Goal: Task Accomplishment & Management: Use online tool/utility

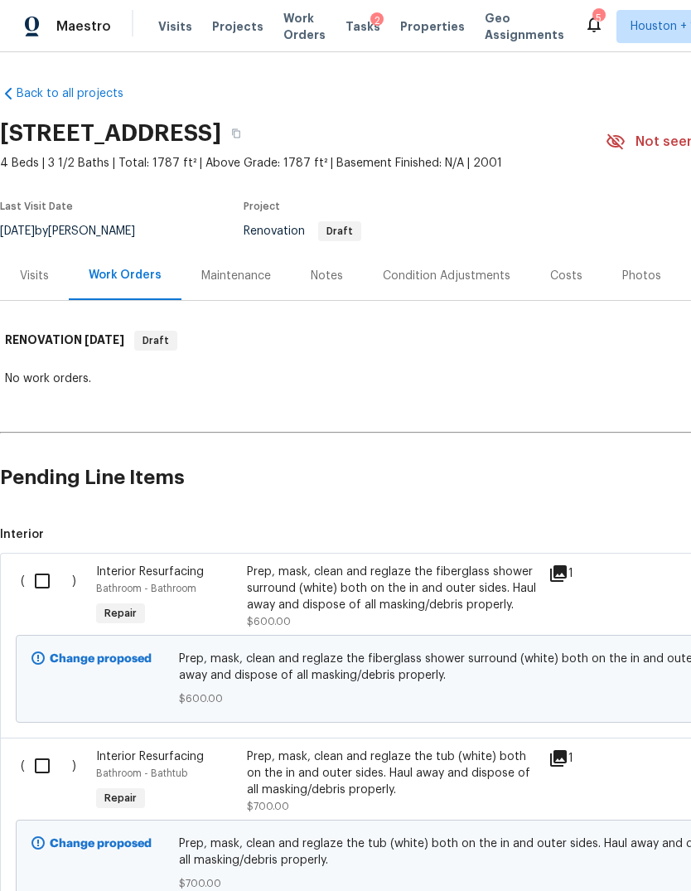
click at [101, 21] on span "Maestro" at bounding box center [83, 26] width 55 height 17
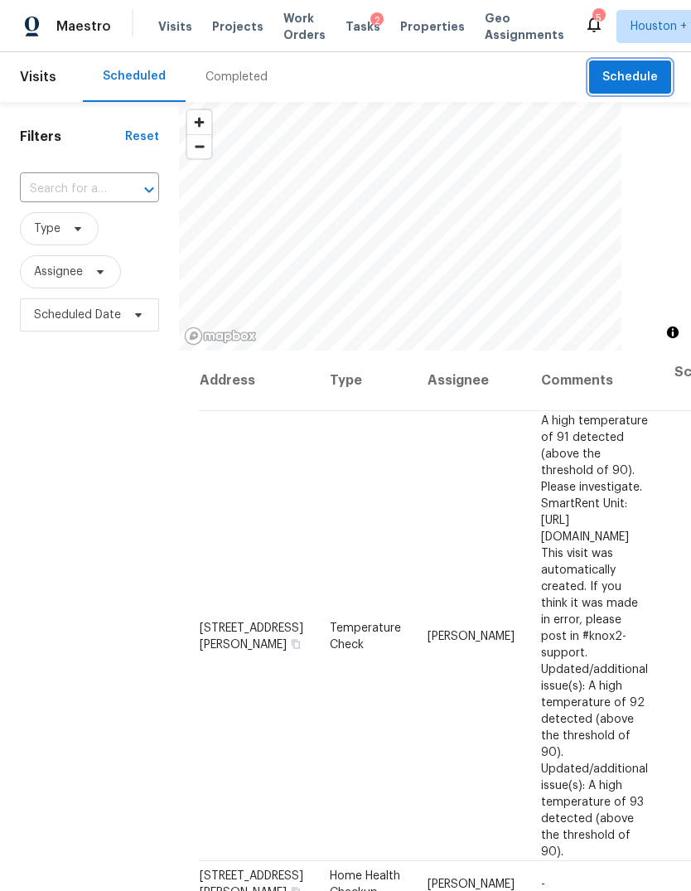
click at [645, 74] on span "Schedule" at bounding box center [631, 77] width 56 height 21
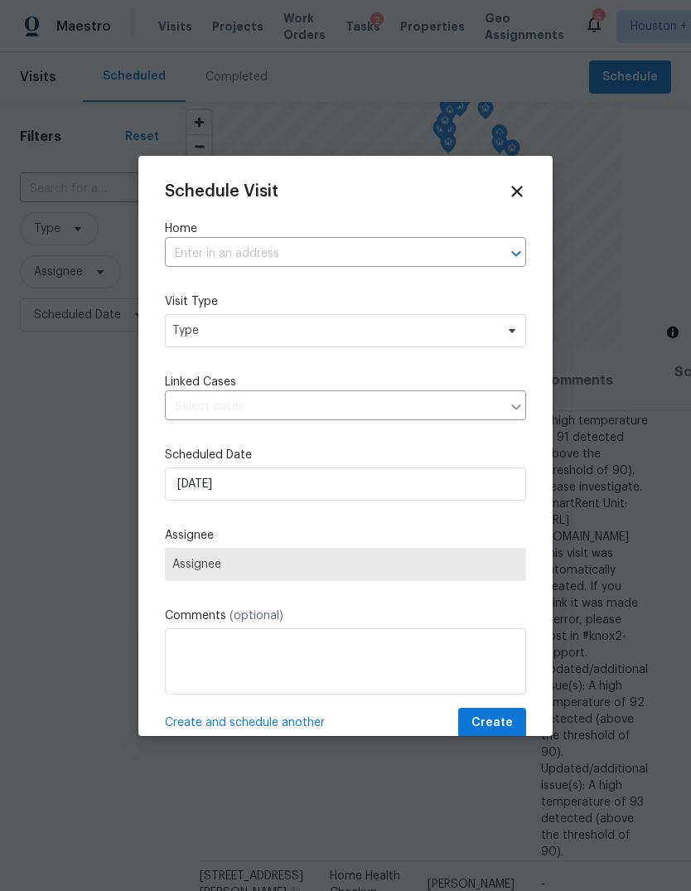
click at [447, 249] on input "text" at bounding box center [322, 254] width 315 height 26
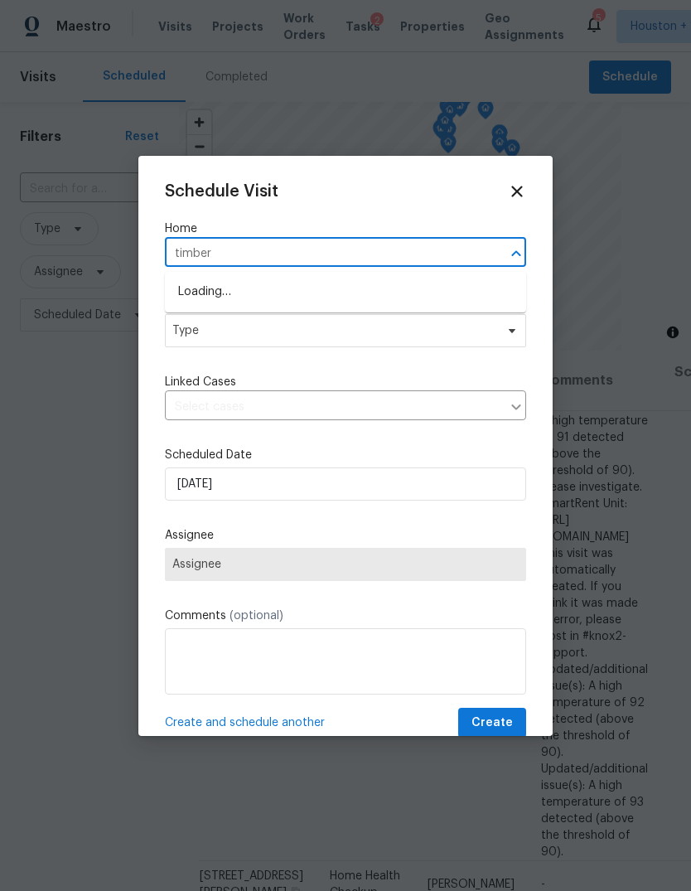
type input "timberg"
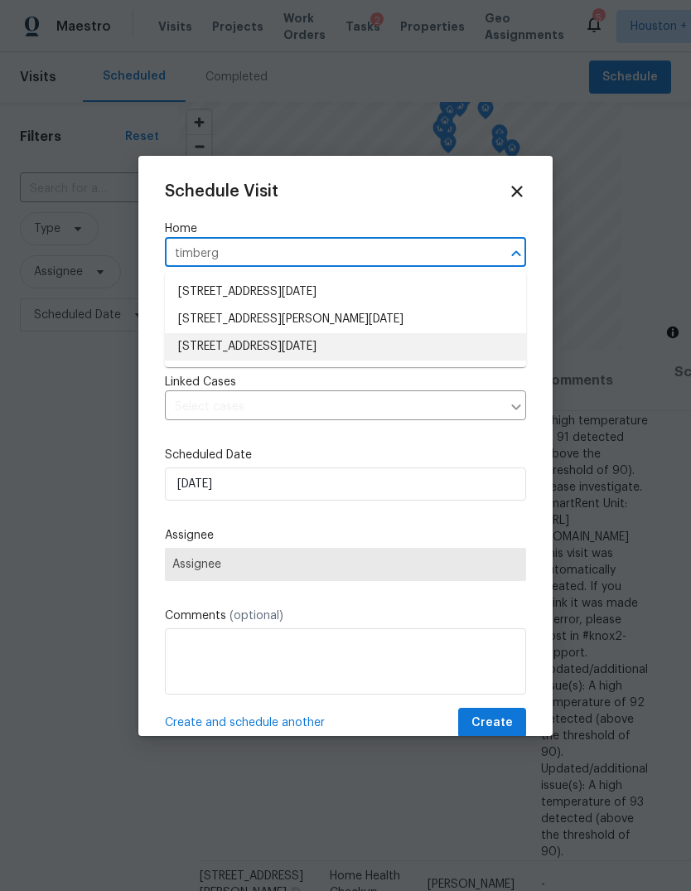
click at [397, 343] on li "11026 Timbergrove Ln, Corpus Christi, TX 78410" at bounding box center [345, 346] width 361 height 27
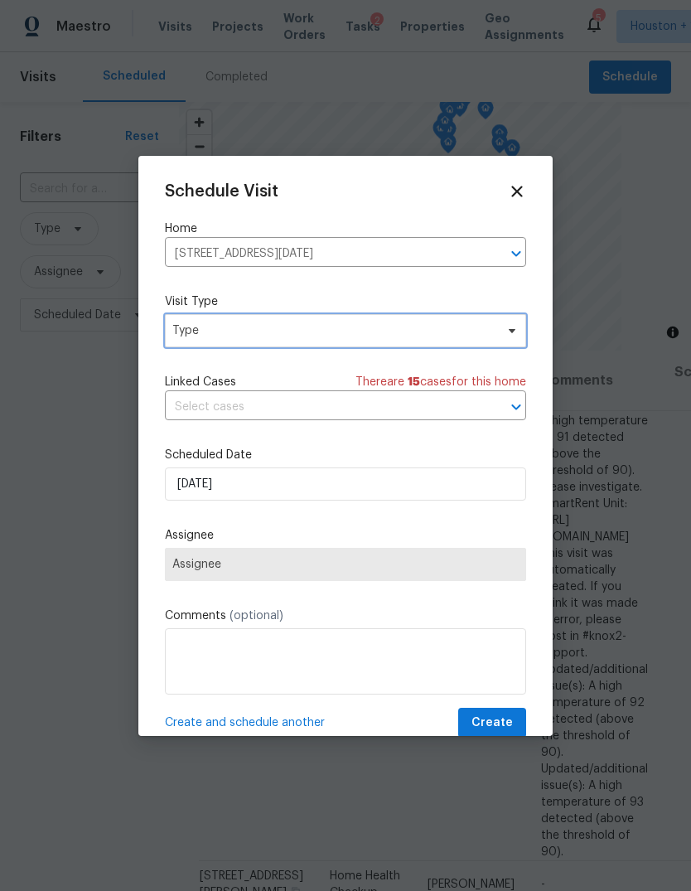
click at [448, 330] on span "Type" at bounding box center [333, 330] width 322 height 17
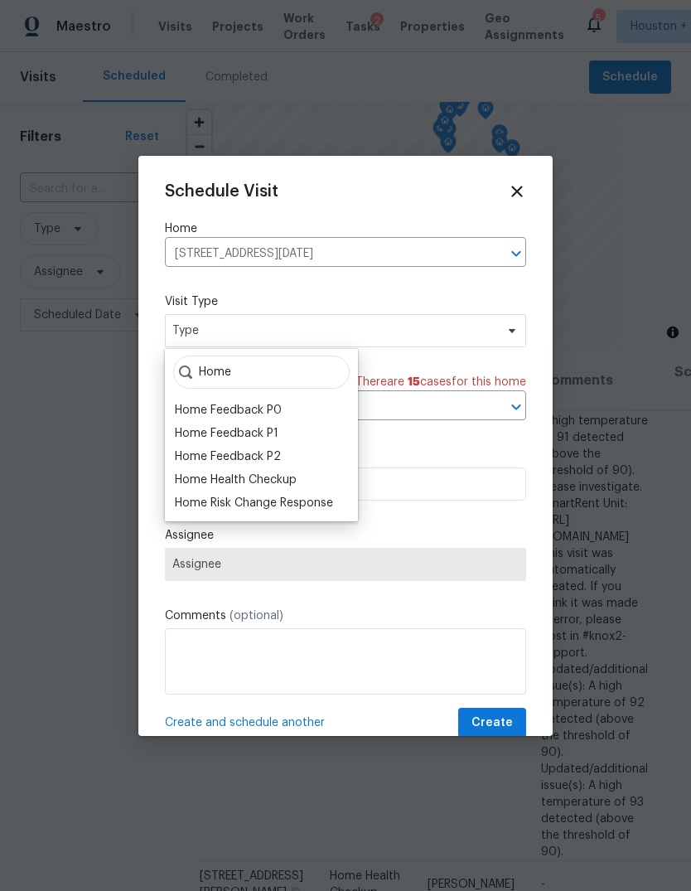
type input "Home"
click at [202, 477] on div "Home Health Checkup" at bounding box center [236, 480] width 122 height 17
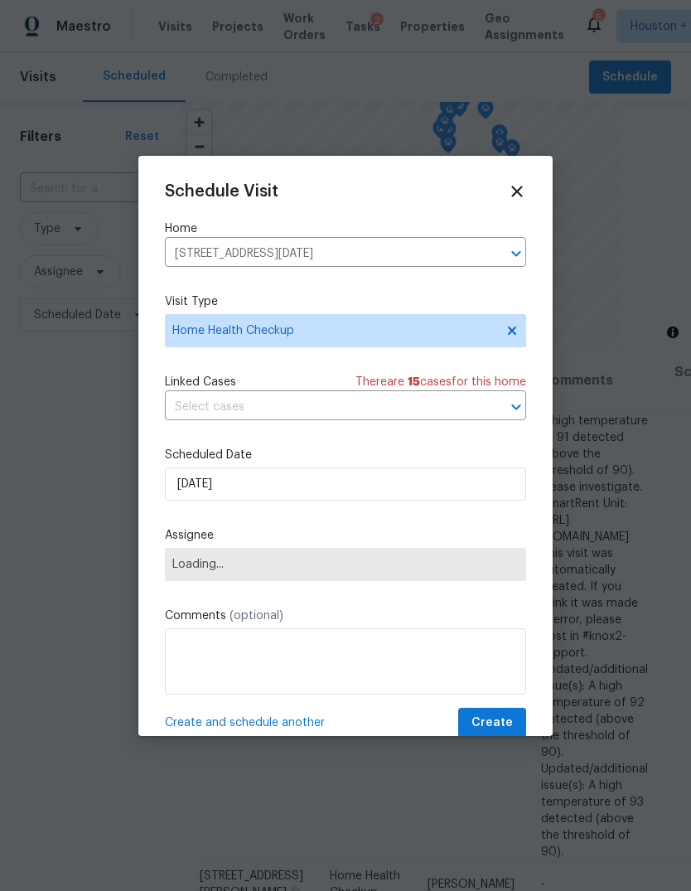
click at [201, 570] on span "Loading..." at bounding box center [345, 564] width 346 height 13
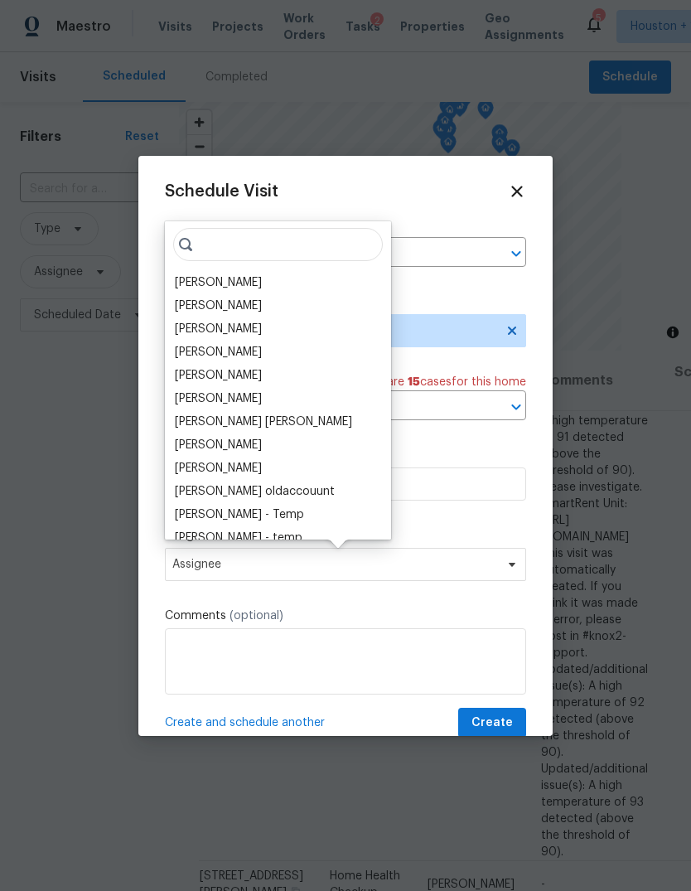
click at [298, 253] on input "search" at bounding box center [278, 244] width 210 height 33
click at [224, 311] on div "[PERSON_NAME]" at bounding box center [218, 306] width 87 height 17
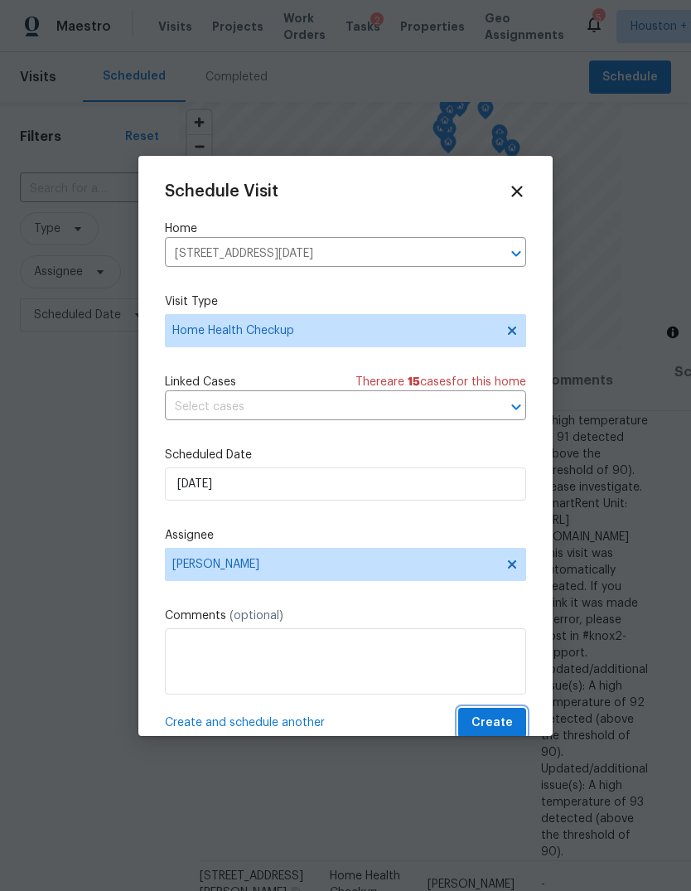
click at [516, 728] on button "Create" at bounding box center [492, 723] width 68 height 31
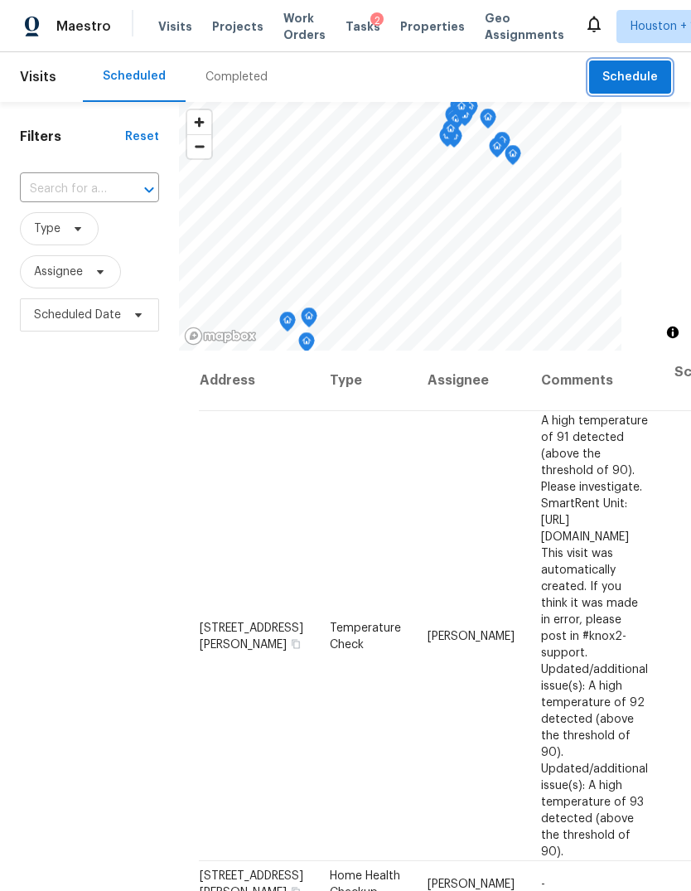
click at [640, 89] on button "Schedule" at bounding box center [630, 78] width 82 height 34
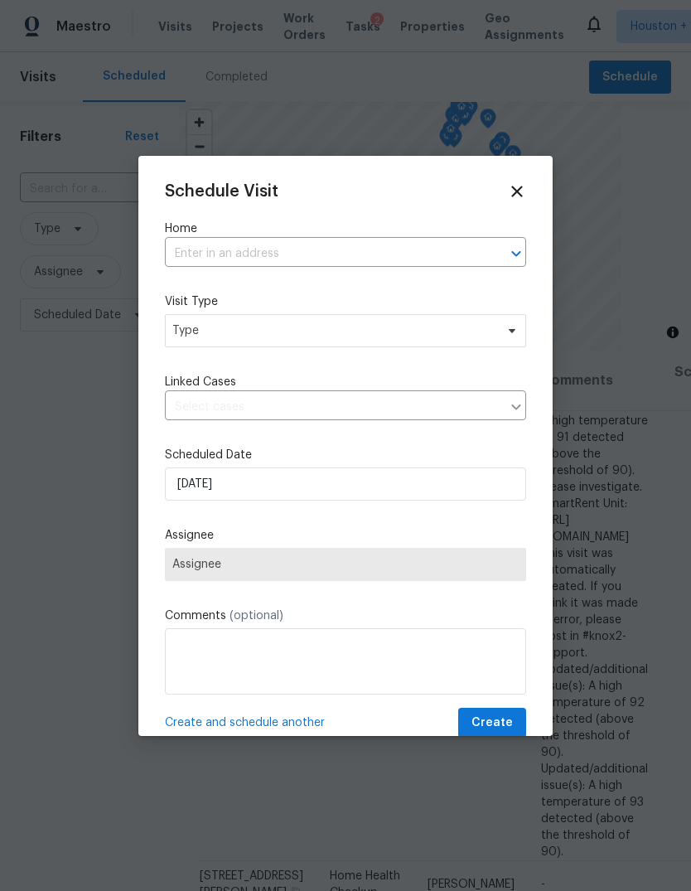
click at [405, 242] on input "text" at bounding box center [322, 254] width 315 height 26
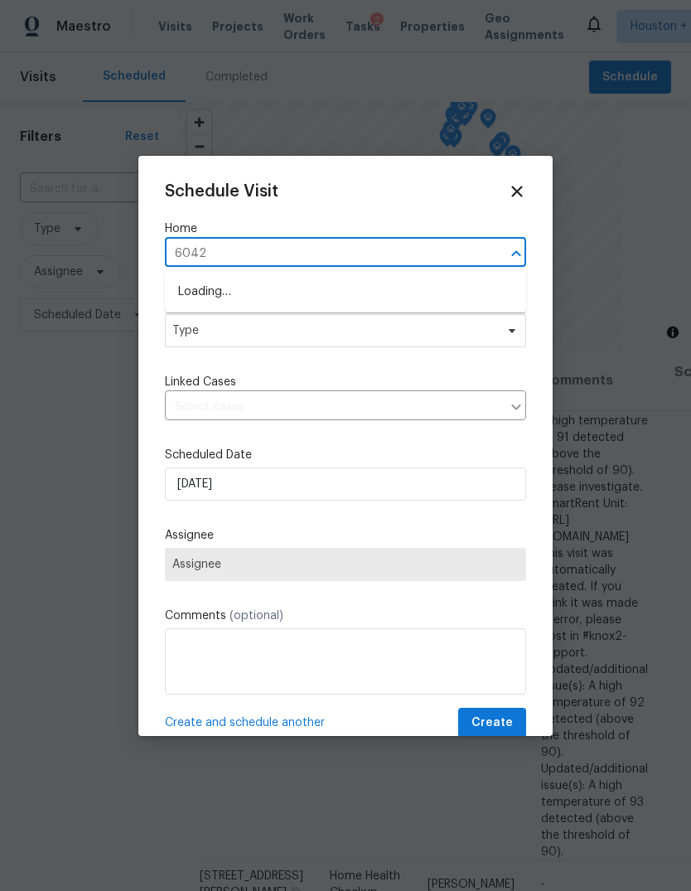
type input "6042"
click at [329, 332] on li "6042 Hugo Dr, Corpus Christi, TX 78412" at bounding box center [345, 319] width 361 height 27
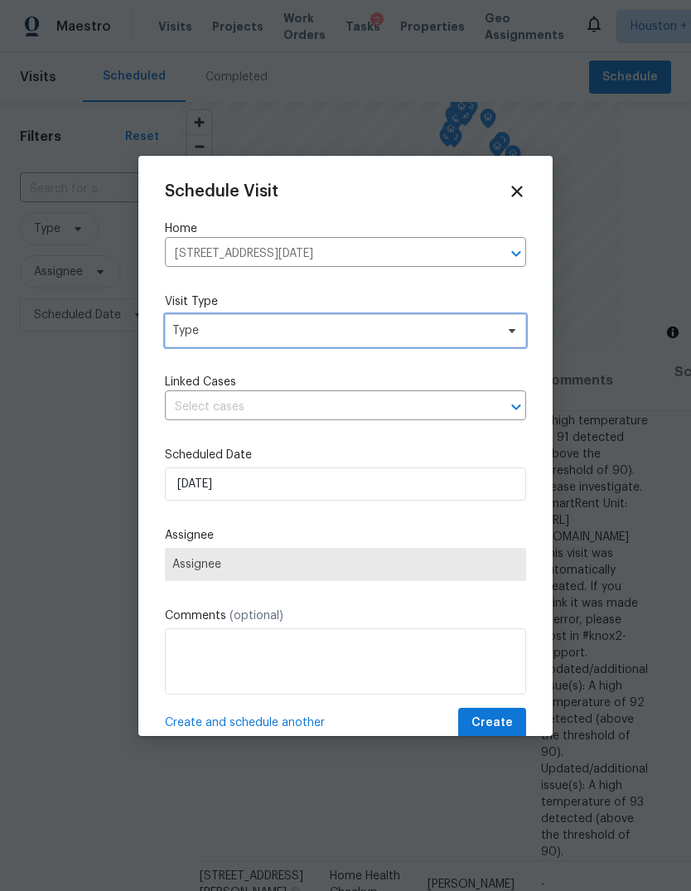
click at [466, 343] on span "Type" at bounding box center [345, 330] width 361 height 33
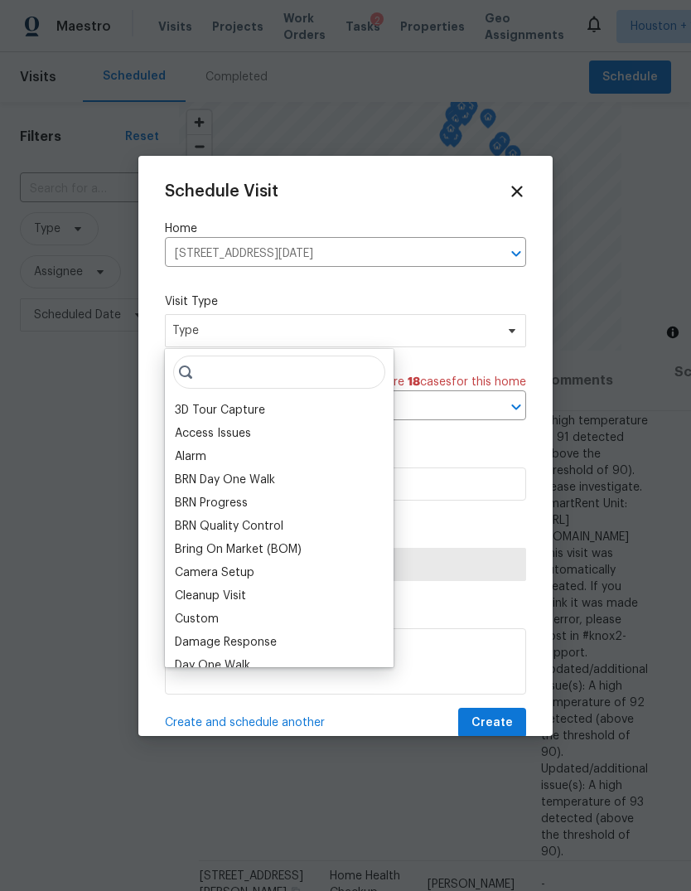
type input "M"
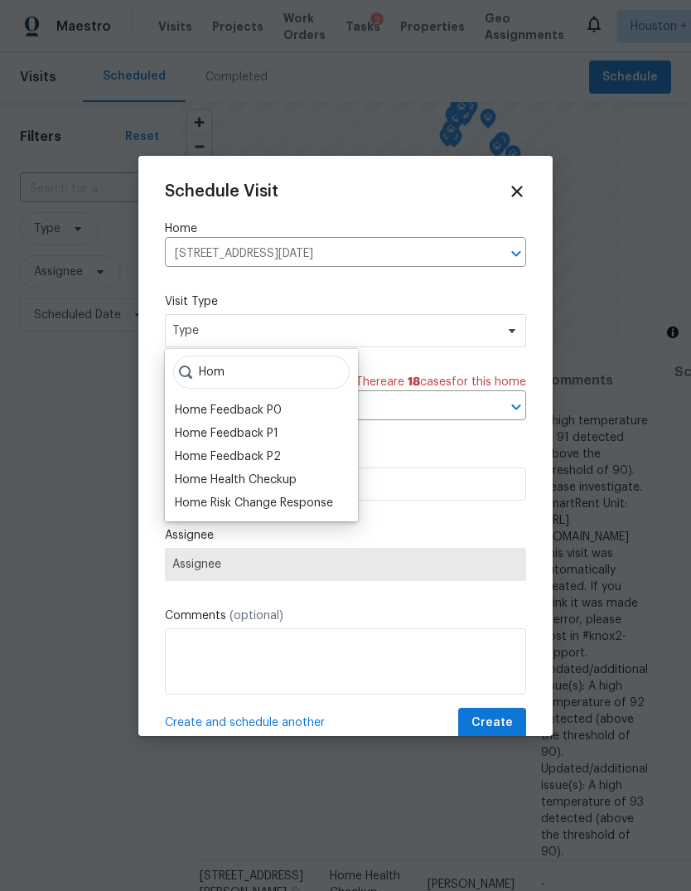
type input "Hom"
click at [283, 474] on div "Home Health Checkup" at bounding box center [236, 480] width 122 height 17
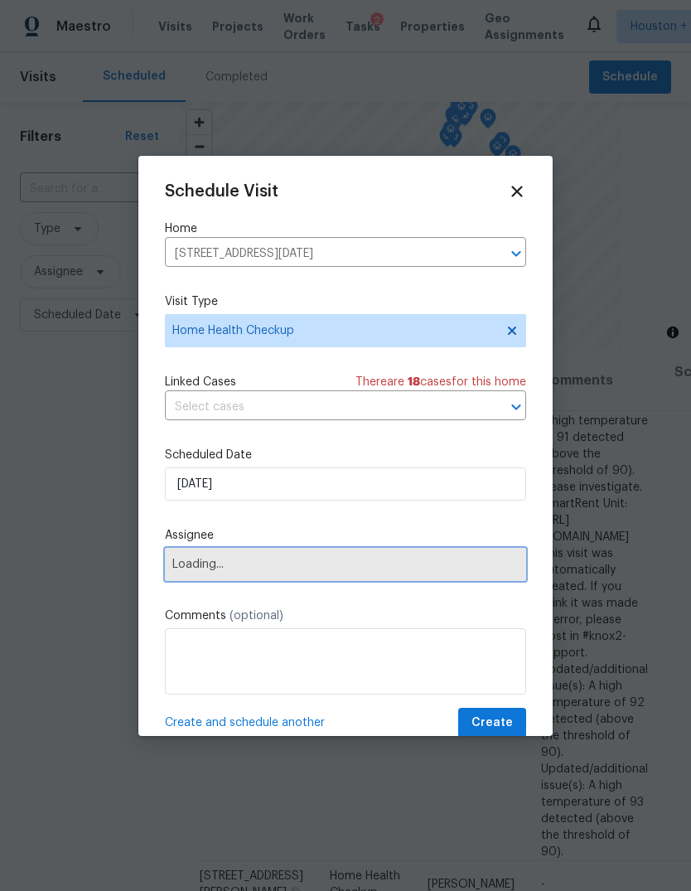
click at [430, 570] on span "Loading..." at bounding box center [345, 564] width 346 height 13
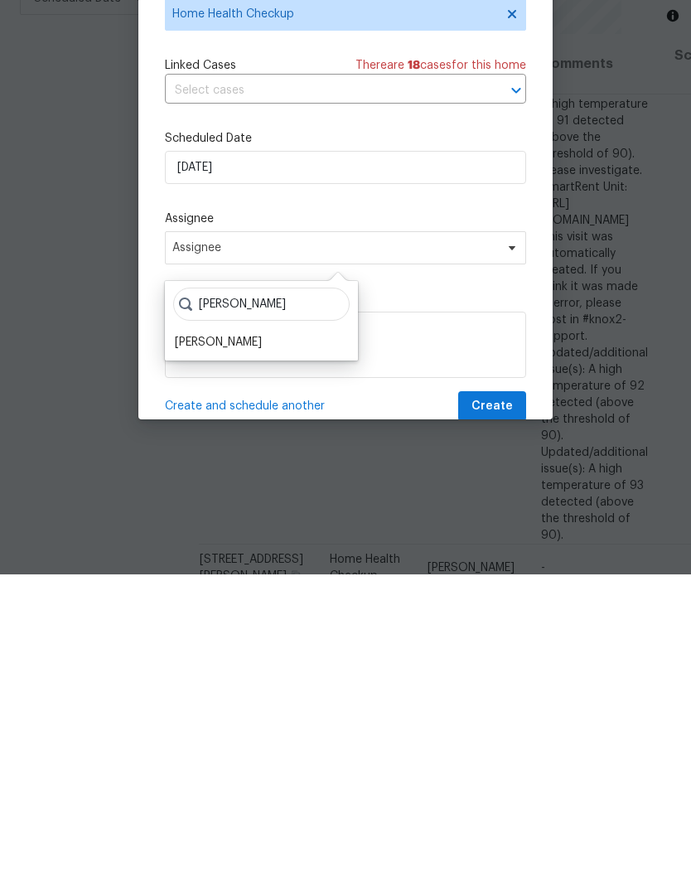
type input "Steve"
click at [293, 647] on div "[PERSON_NAME]" at bounding box center [261, 658] width 183 height 23
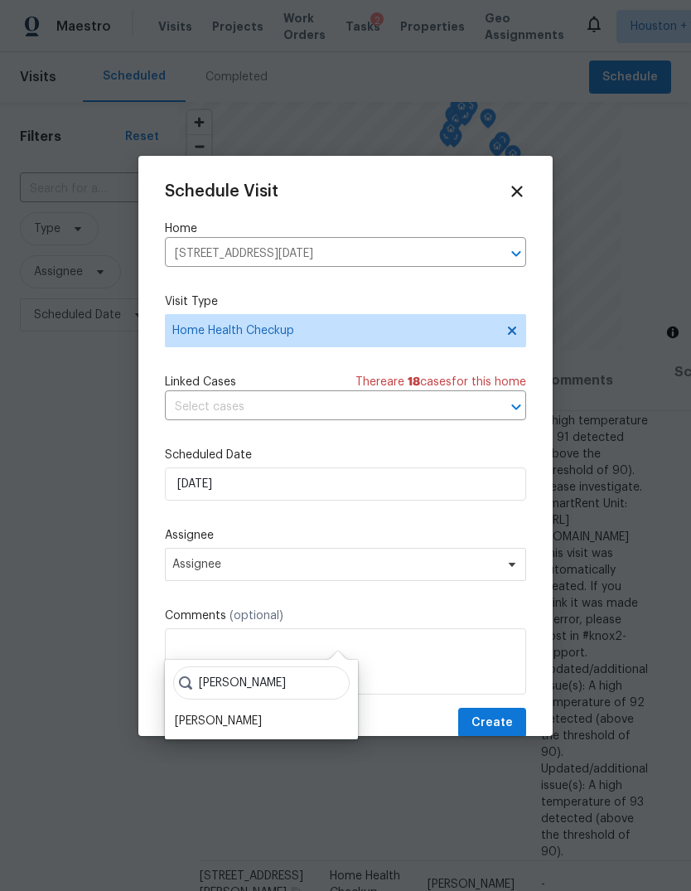
click at [230, 713] on div "[PERSON_NAME]" at bounding box center [218, 721] width 87 height 17
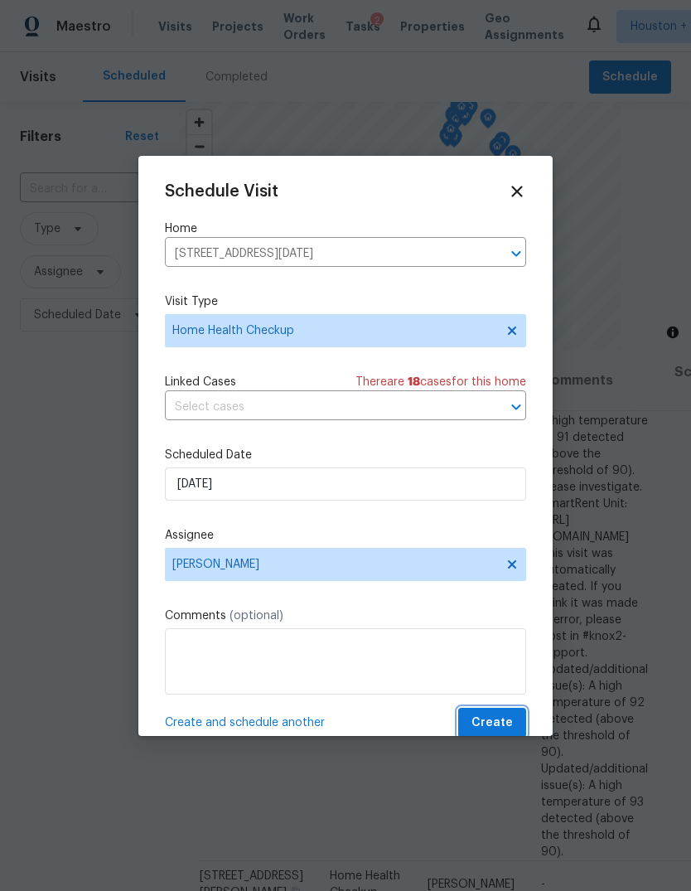
click at [509, 722] on span "Create" at bounding box center [492, 723] width 41 height 21
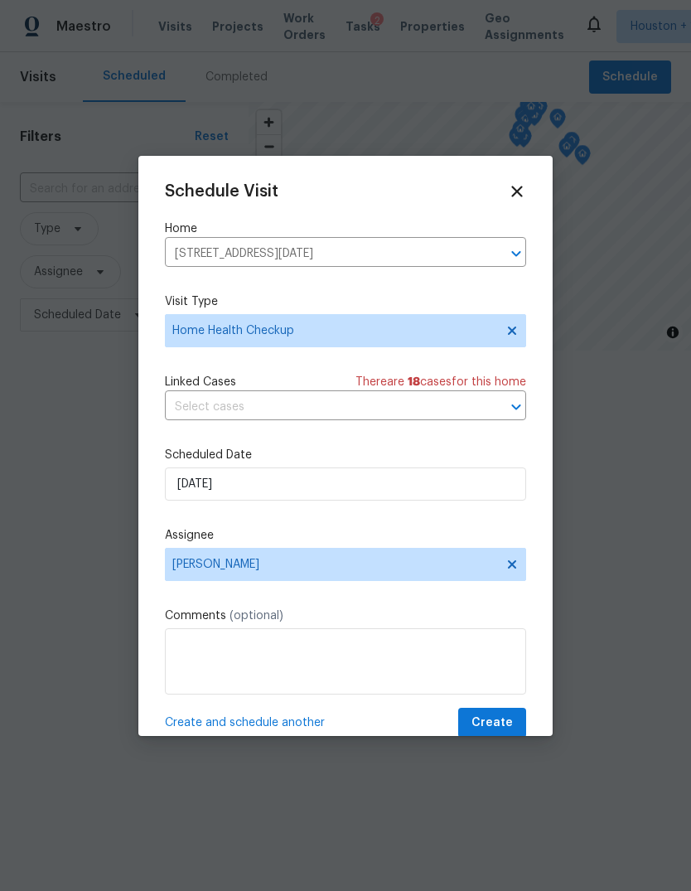
scroll to position [0, 0]
